Goal: Task Accomplishment & Management: Complete application form

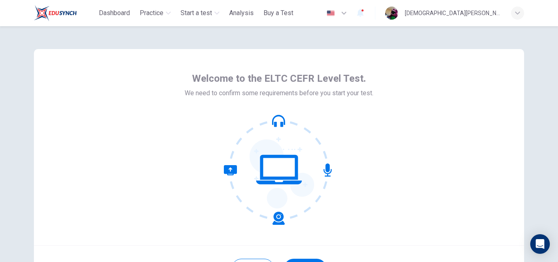
scroll to position [78, 0]
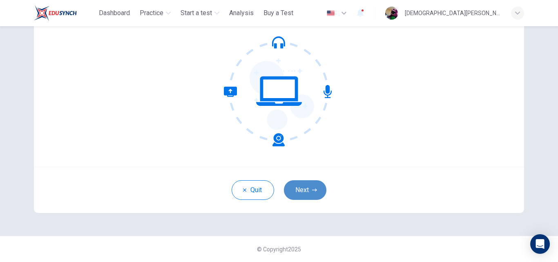
click at [303, 192] on button "Next" at bounding box center [305, 190] width 42 height 20
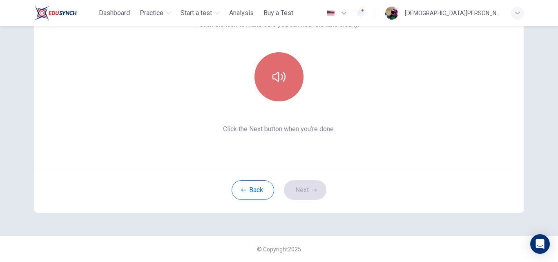
click at [281, 70] on button "button" at bounding box center [279, 76] width 49 height 49
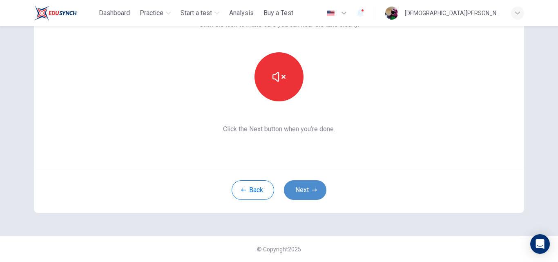
click at [304, 191] on button "Next" at bounding box center [305, 190] width 42 height 20
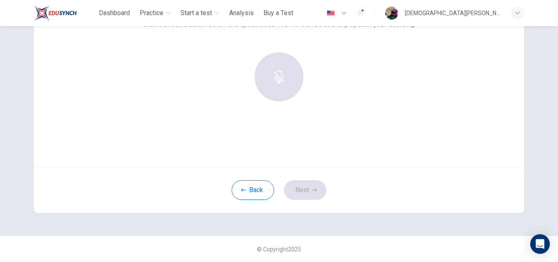
scroll to position [0, 0]
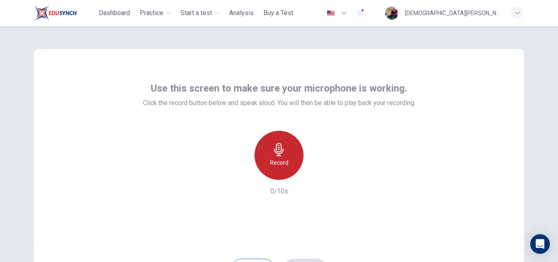
click at [281, 148] on icon "button" at bounding box center [278, 149] width 13 height 13
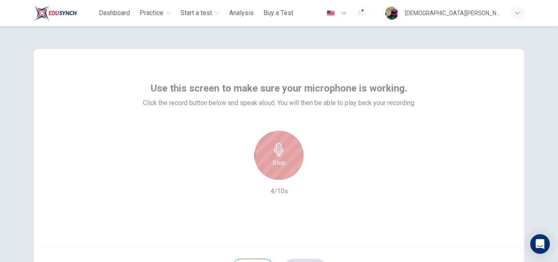
click at [277, 168] on div "Stop" at bounding box center [279, 155] width 49 height 49
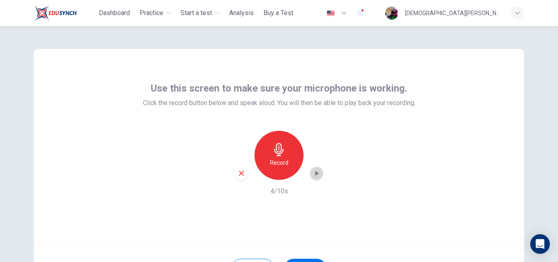
click at [313, 174] on icon "button" at bounding box center [317, 173] width 8 height 8
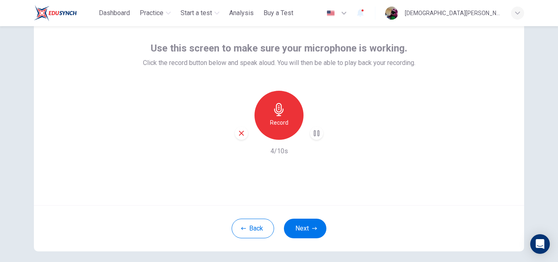
scroll to position [41, 0]
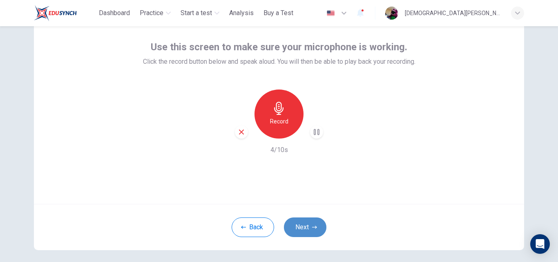
click at [305, 222] on button "Next" at bounding box center [305, 227] width 42 height 20
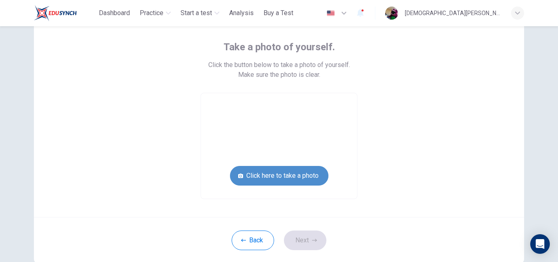
click at [289, 179] on button "Click here to take a photo" at bounding box center [279, 176] width 98 height 20
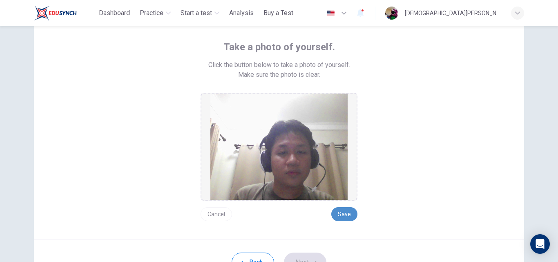
click at [343, 217] on button "Save" at bounding box center [344, 214] width 26 height 14
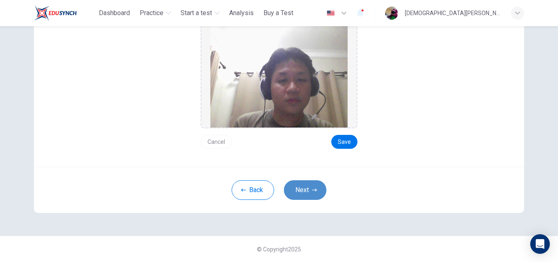
click at [304, 197] on button "Next" at bounding box center [305, 190] width 42 height 20
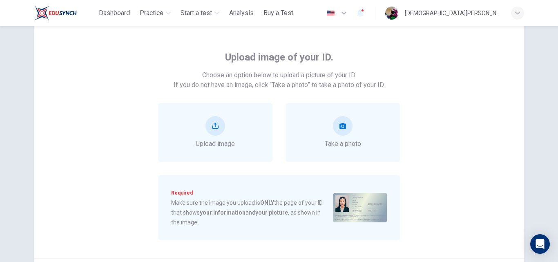
scroll to position [28, 0]
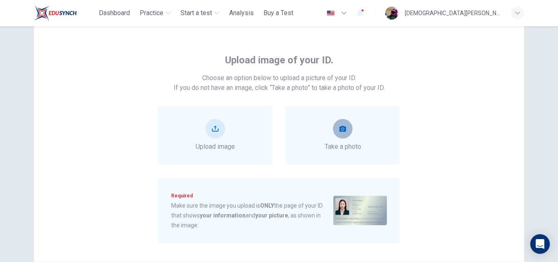
click at [337, 123] on button "take photo" at bounding box center [343, 129] width 20 height 20
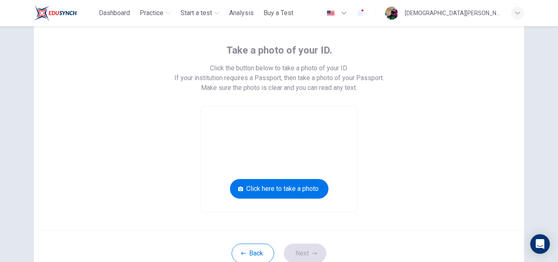
scroll to position [38, 0]
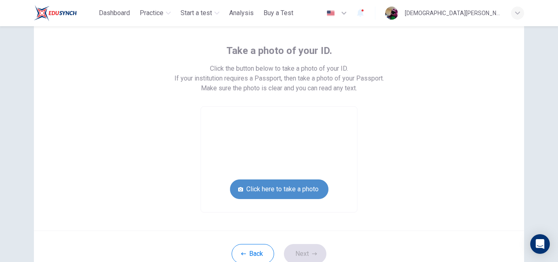
click at [270, 189] on button "Click here to take a photo" at bounding box center [279, 189] width 98 height 20
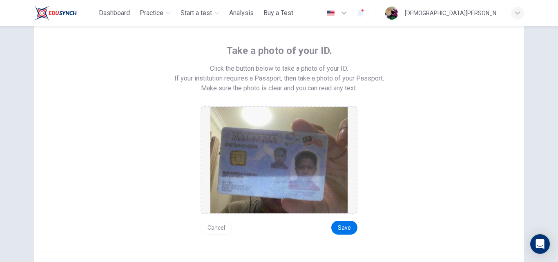
click at [221, 224] on button "Cancel" at bounding box center [216, 228] width 31 height 14
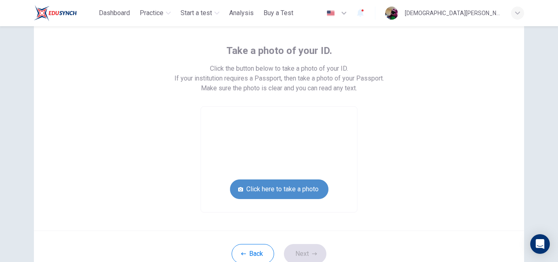
click at [294, 193] on button "Click here to take a photo" at bounding box center [279, 189] width 98 height 20
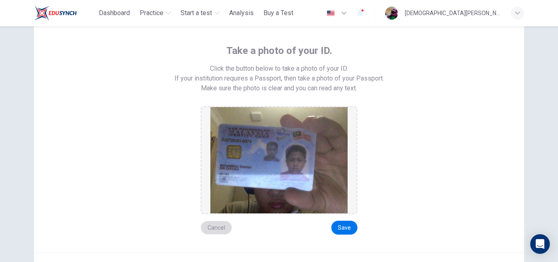
click at [217, 223] on button "Cancel" at bounding box center [216, 228] width 31 height 14
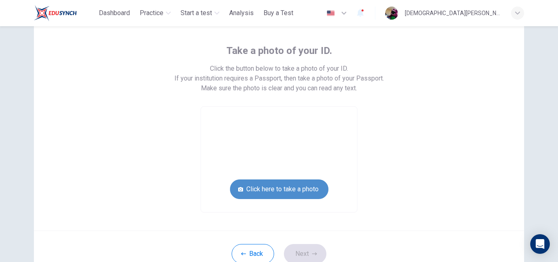
click at [257, 188] on button "Click here to take a photo" at bounding box center [279, 189] width 98 height 20
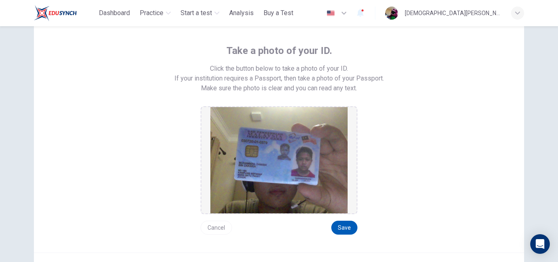
click at [344, 230] on button "Save" at bounding box center [344, 228] width 26 height 14
click at [339, 228] on button "Save" at bounding box center [344, 228] width 26 height 14
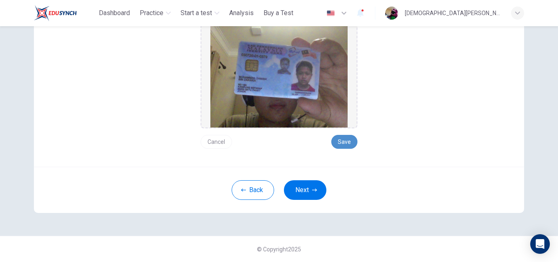
click at [346, 141] on button "Save" at bounding box center [344, 142] width 26 height 14
click at [300, 190] on button "Next" at bounding box center [305, 190] width 42 height 20
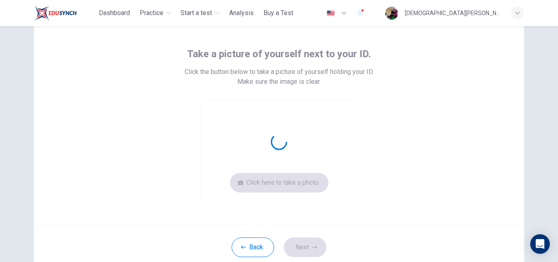
scroll to position [34, 0]
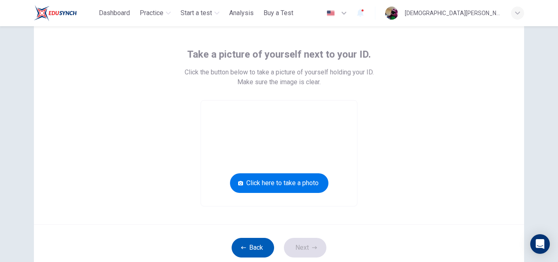
click at [239, 241] on button "Back" at bounding box center [253, 248] width 42 height 20
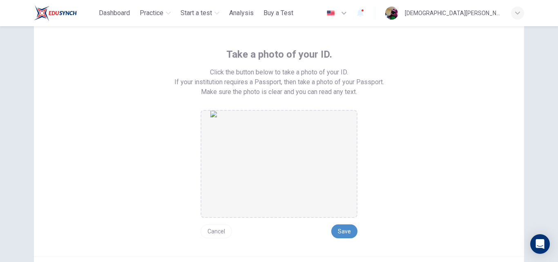
click at [343, 232] on button "Save" at bounding box center [344, 231] width 26 height 14
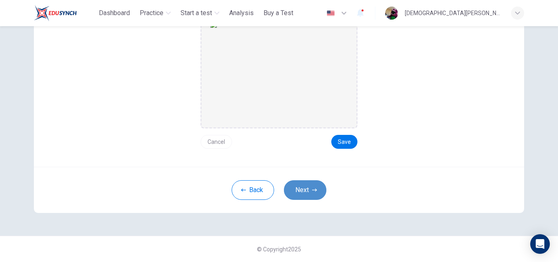
click at [306, 182] on button "Next" at bounding box center [305, 190] width 42 height 20
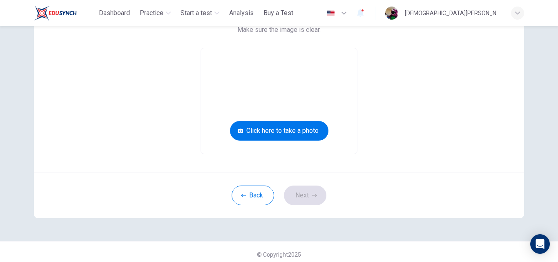
scroll to position [86, 0]
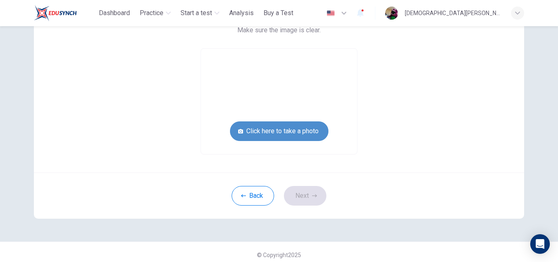
click at [289, 136] on button "Click here to take a photo" at bounding box center [279, 131] width 98 height 20
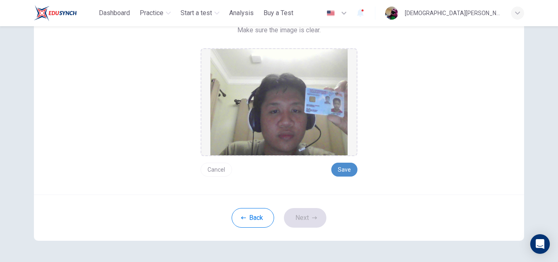
click at [341, 174] on button "Save" at bounding box center [344, 170] width 26 height 14
click at [308, 223] on button "Next" at bounding box center [305, 218] width 42 height 20
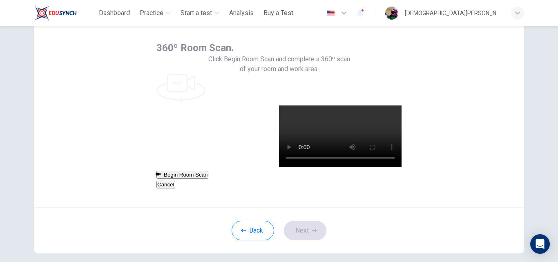
scroll to position [40, 0]
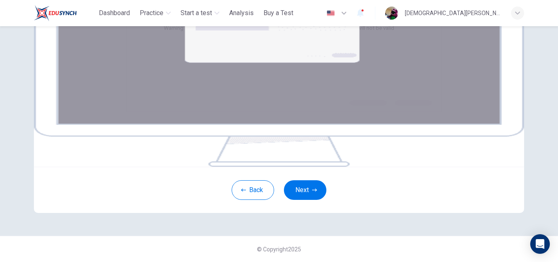
scroll to position [162, 0]
click at [308, 188] on button "Next" at bounding box center [305, 190] width 42 height 20
click at [295, 200] on button "Next" at bounding box center [305, 190] width 42 height 20
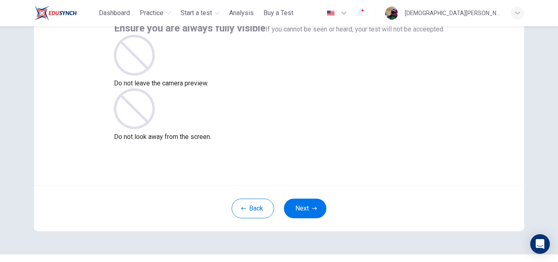
scroll to position [60, 0]
click at [306, 208] on button "Next" at bounding box center [305, 209] width 42 height 20
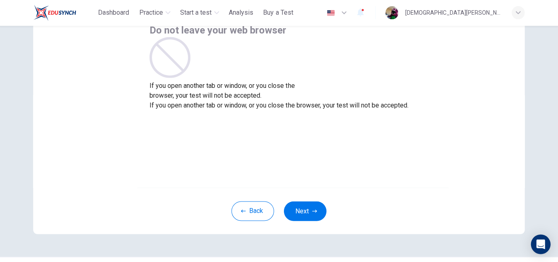
scroll to position [0, 0]
click at [302, 204] on button "Next" at bounding box center [305, 211] width 42 height 20
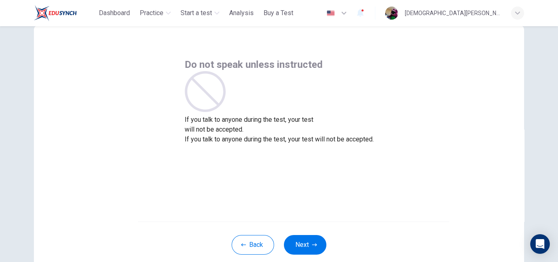
scroll to position [78, 0]
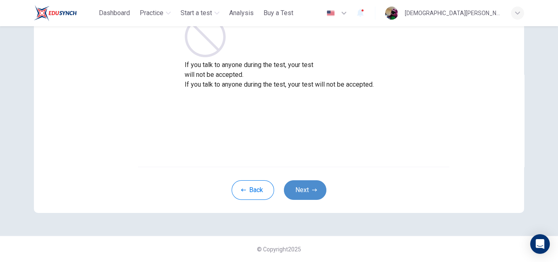
click at [304, 185] on button "Next" at bounding box center [305, 190] width 42 height 20
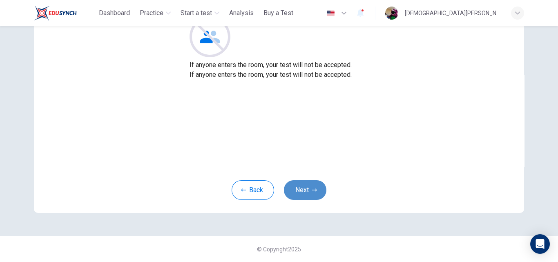
click at [306, 186] on button "Next" at bounding box center [305, 190] width 42 height 20
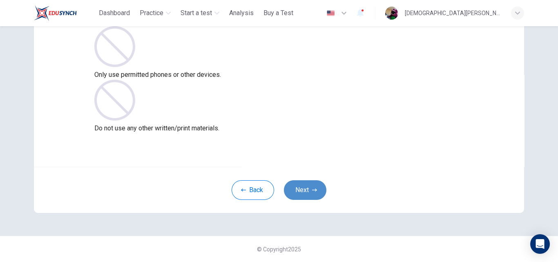
click at [304, 191] on button "Next" at bounding box center [305, 190] width 42 height 20
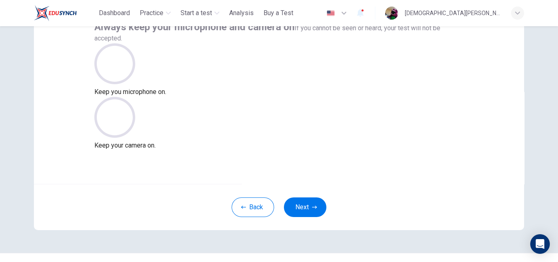
scroll to position [62, 0]
click at [299, 209] on button "Next" at bounding box center [305, 207] width 42 height 20
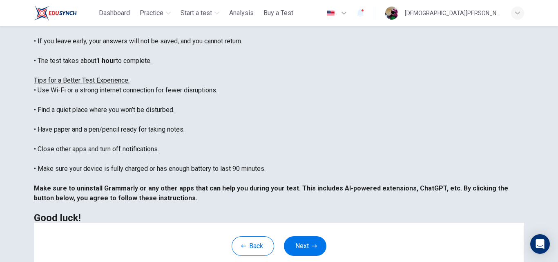
scroll to position [192, 0]
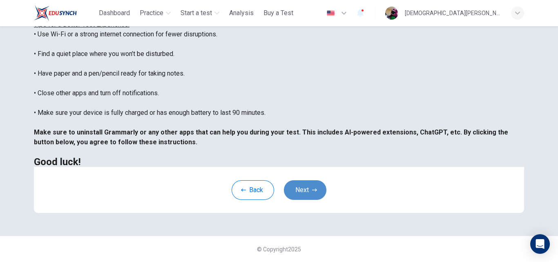
click at [295, 181] on button "Next" at bounding box center [305, 190] width 42 height 20
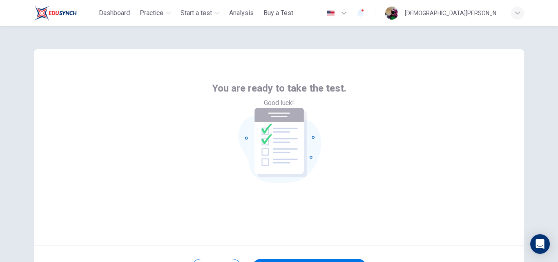
scroll to position [78, 0]
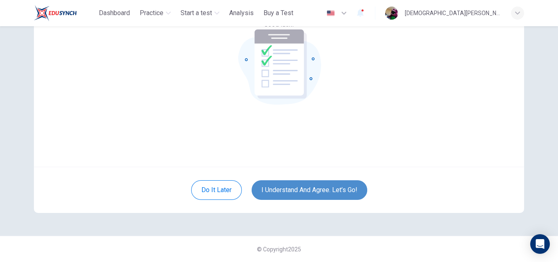
click at [316, 187] on button "I understand and agree. Let’s go!" at bounding box center [310, 190] width 116 height 20
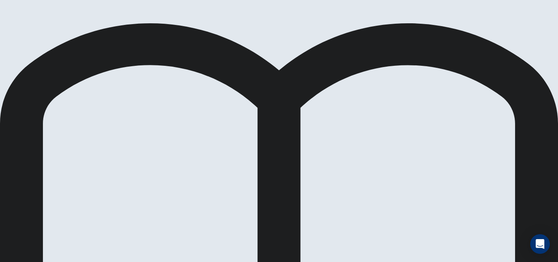
scroll to position [47, 0]
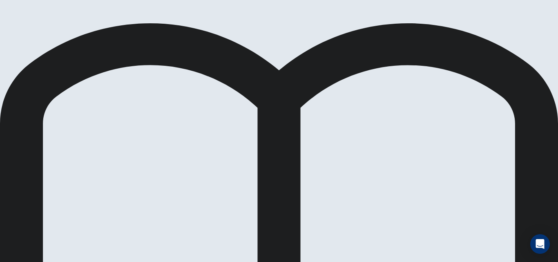
scroll to position [155, 0]
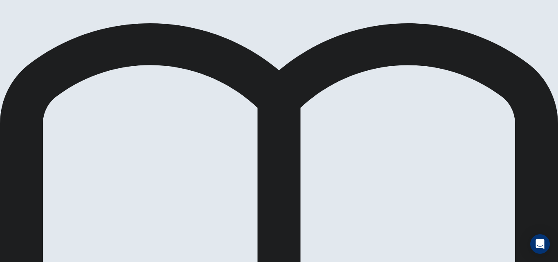
scroll to position [74, 0]
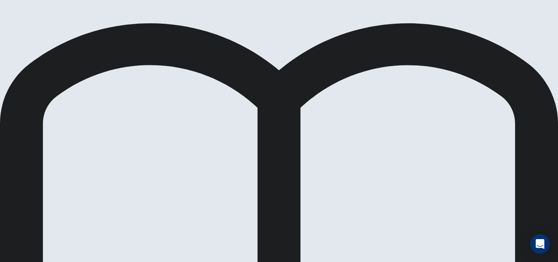
scroll to position [148, 0]
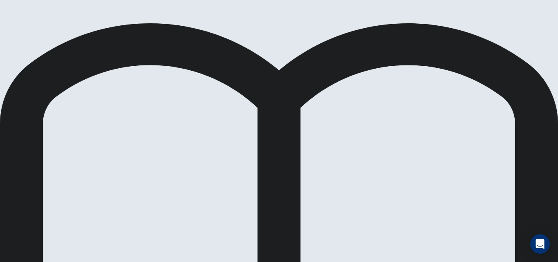
scroll to position [243, 0]
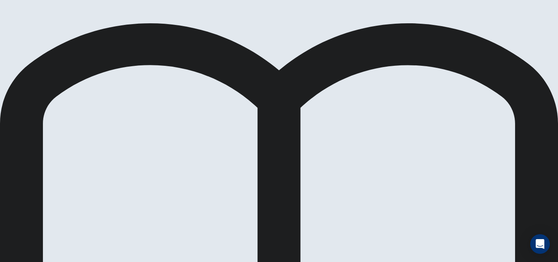
scroll to position [121, 0]
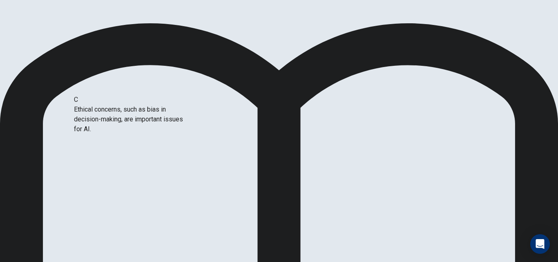
scroll to position [98, 0]
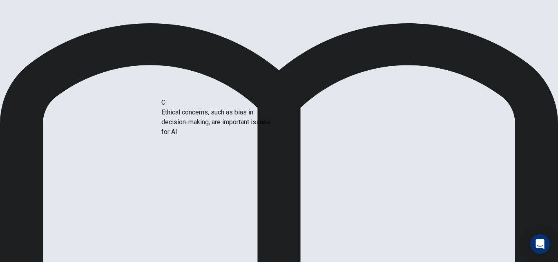
drag, startPoint x: 105, startPoint y: 119, endPoint x: 252, endPoint y: 125, distance: 147.2
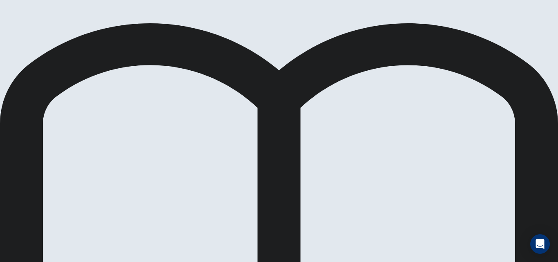
scroll to position [0, 0]
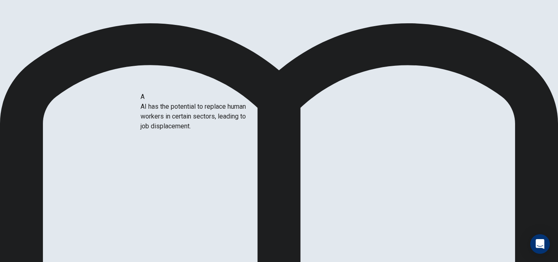
drag, startPoint x: 103, startPoint y: 114, endPoint x: 198, endPoint y: 130, distance: 96.9
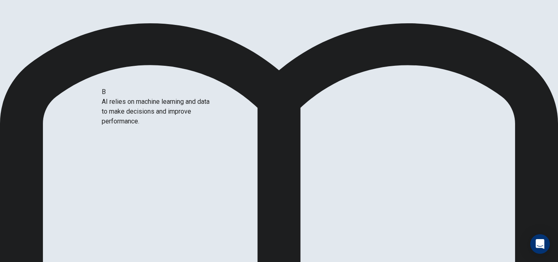
drag, startPoint x: 108, startPoint y: 101, endPoint x: 165, endPoint y: 113, distance: 57.6
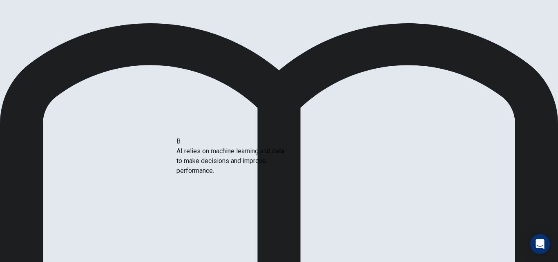
drag, startPoint x: 139, startPoint y: 94, endPoint x: 271, endPoint y: 156, distance: 145.7
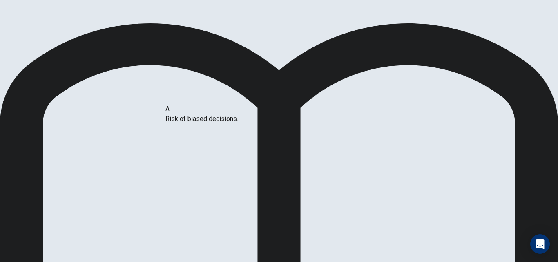
drag, startPoint x: 107, startPoint y: 106, endPoint x: 226, endPoint y: 123, distance: 120.9
drag, startPoint x: 103, startPoint y: 145, endPoint x: 228, endPoint y: 143, distance: 125.4
drag, startPoint x: 108, startPoint y: 198, endPoint x: 342, endPoint y: 141, distance: 241.5
drag, startPoint x: 135, startPoint y: 198, endPoint x: 389, endPoint y: 119, distance: 266.1
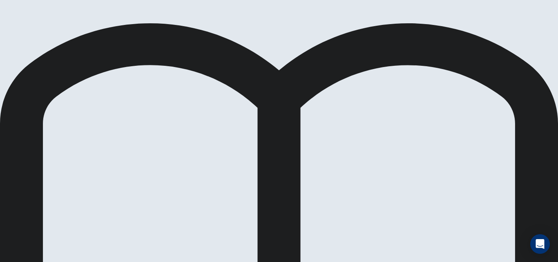
scroll to position [0, 0]
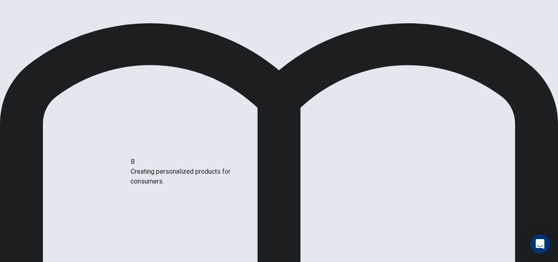
scroll to position [13, 0]
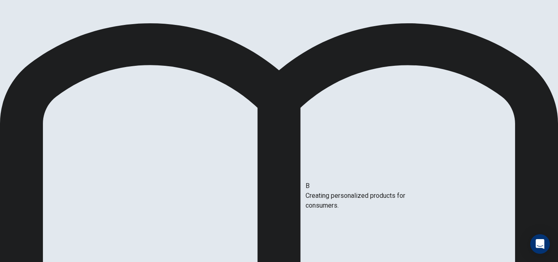
drag, startPoint x: 134, startPoint y: 158, endPoint x: 412, endPoint y: 208, distance: 282.4
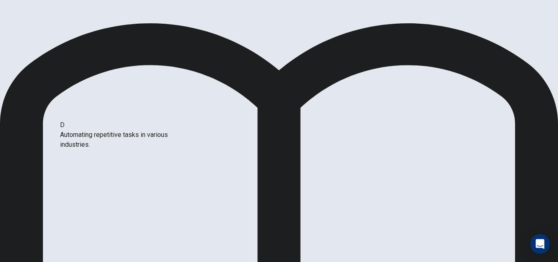
drag, startPoint x: 125, startPoint y: 132, endPoint x: 141, endPoint y: 139, distance: 16.8
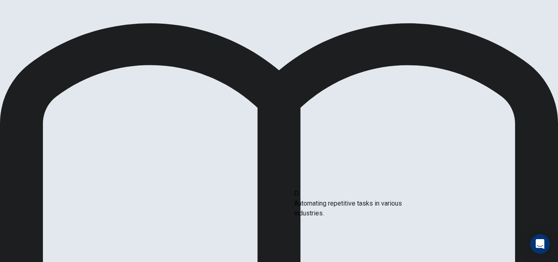
drag, startPoint x: 140, startPoint y: 139, endPoint x: 384, endPoint y: 222, distance: 257.2
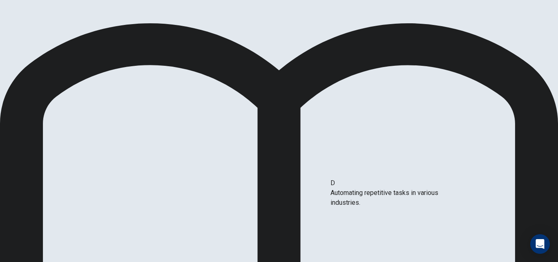
drag, startPoint x: 103, startPoint y: 134, endPoint x: 414, endPoint y: 203, distance: 318.6
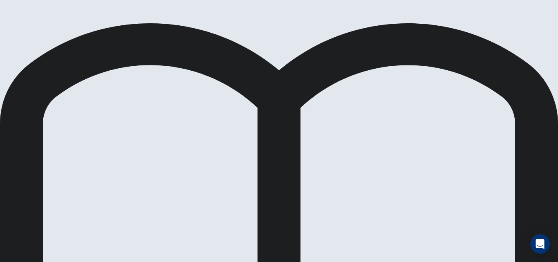
scroll to position [0, 0]
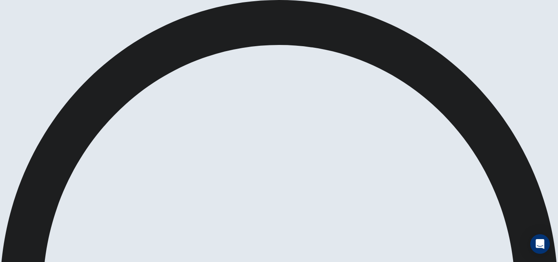
scroll to position [0, 0]
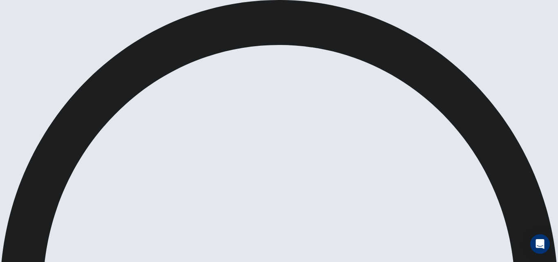
scroll to position [0, 0]
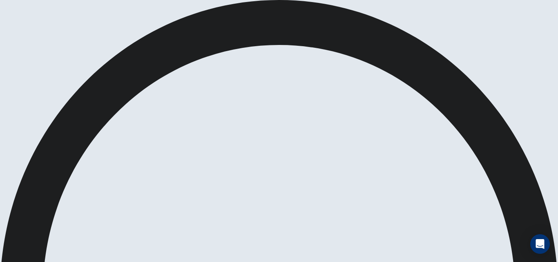
scroll to position [6, 0]
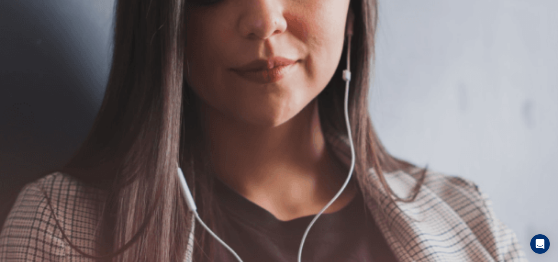
scroll to position [0, 0]
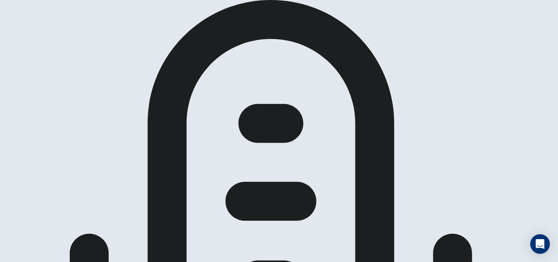
scroll to position [35, 0]
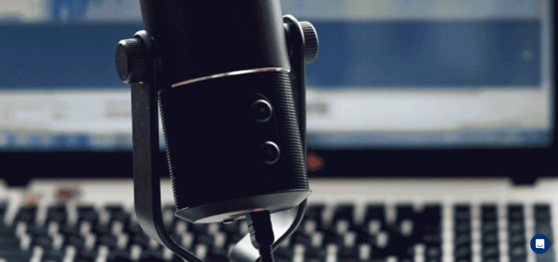
scroll to position [1, 0]
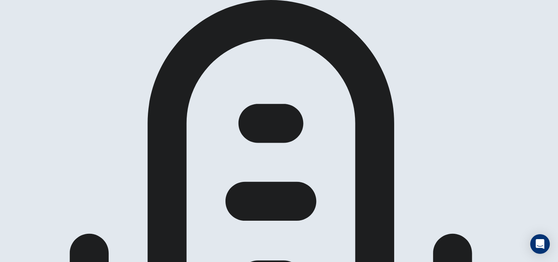
scroll to position [146, 0]
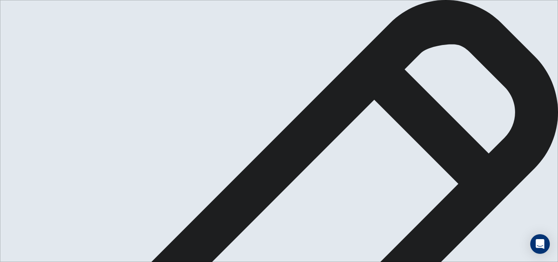
type textarea "*"
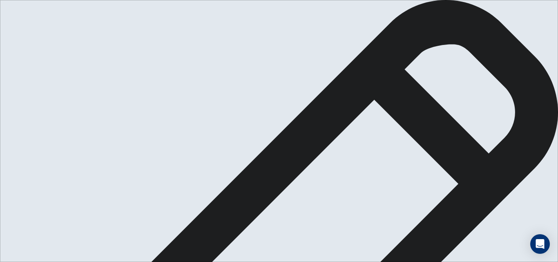
scroll to position [2, 0]
type textarea "**********"
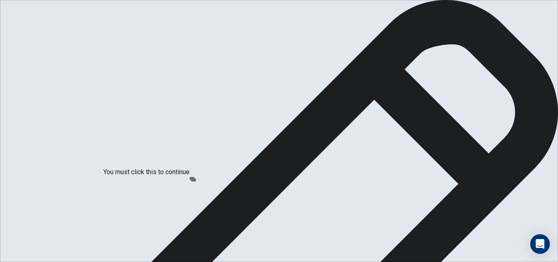
scroll to position [43, 0]
